Goal: Task Accomplishment & Management: Use online tool/utility

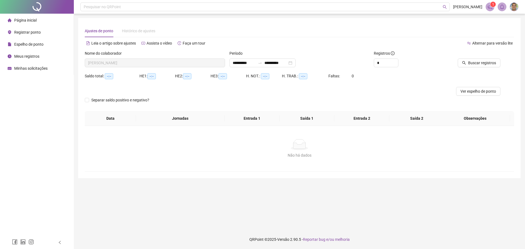
type input "**********"
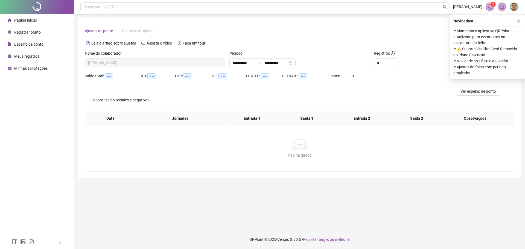
click at [33, 31] on span "Registrar ponto" at bounding box center [27, 32] width 27 height 4
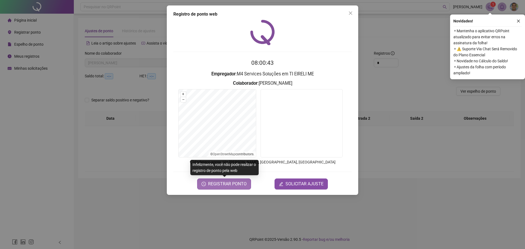
click at [234, 181] on span "REGISTRAR PONTO" at bounding box center [227, 184] width 39 height 7
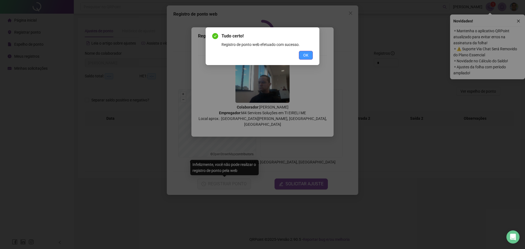
click at [303, 59] on button "OK" at bounding box center [306, 55] width 14 height 9
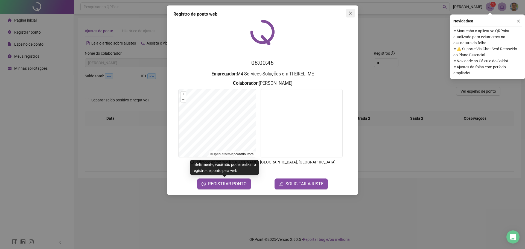
click at [350, 15] on icon "close" at bounding box center [350, 13] width 4 height 4
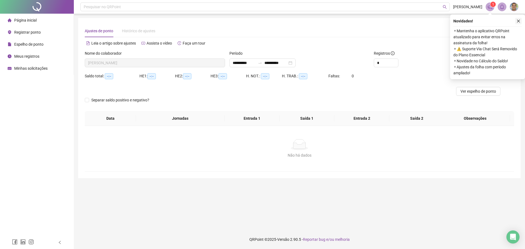
click at [516, 22] on button "button" at bounding box center [518, 21] width 7 height 7
